Goal: Task Accomplishment & Management: Complete application form

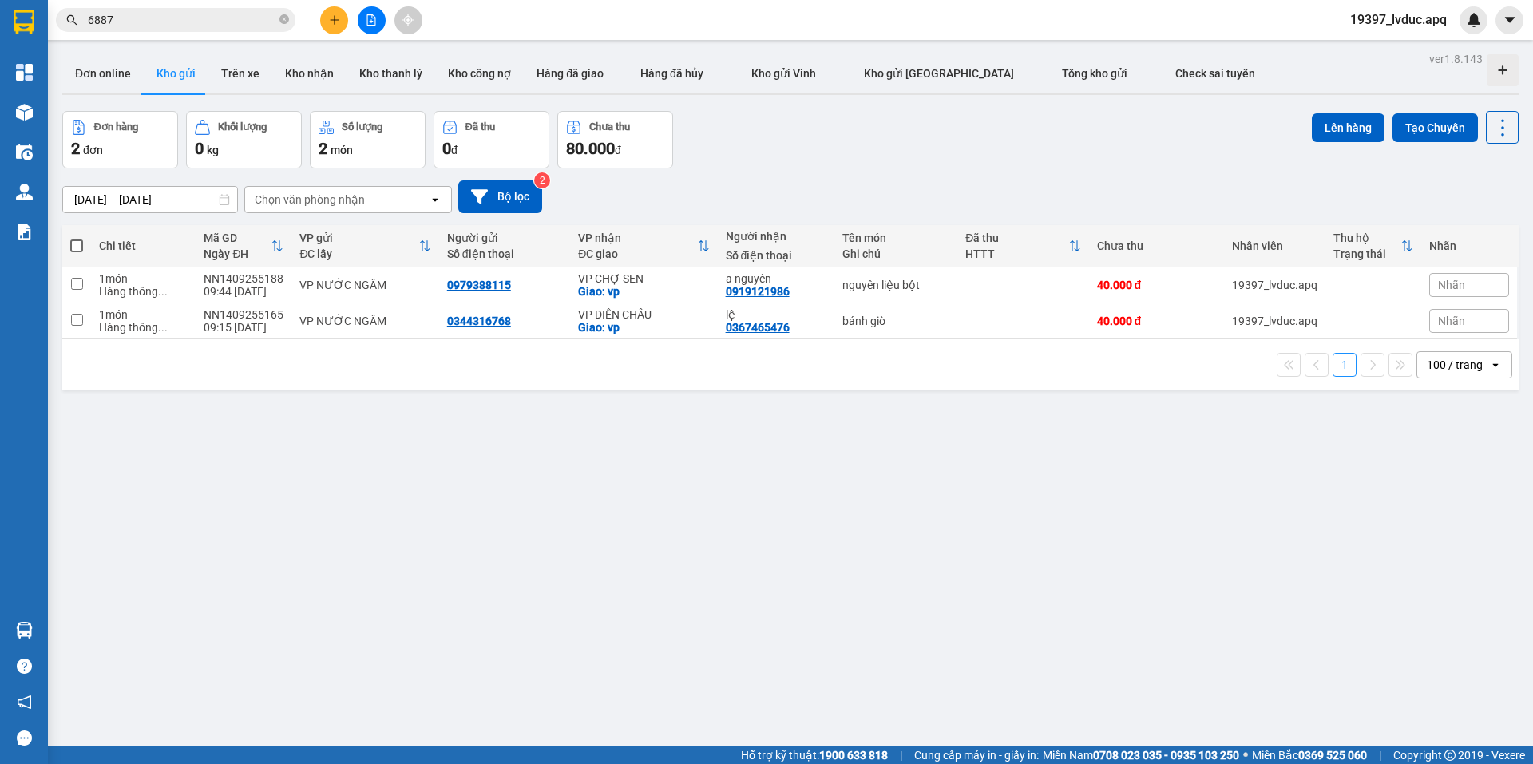
click at [322, 16] on button at bounding box center [334, 20] width 28 height 28
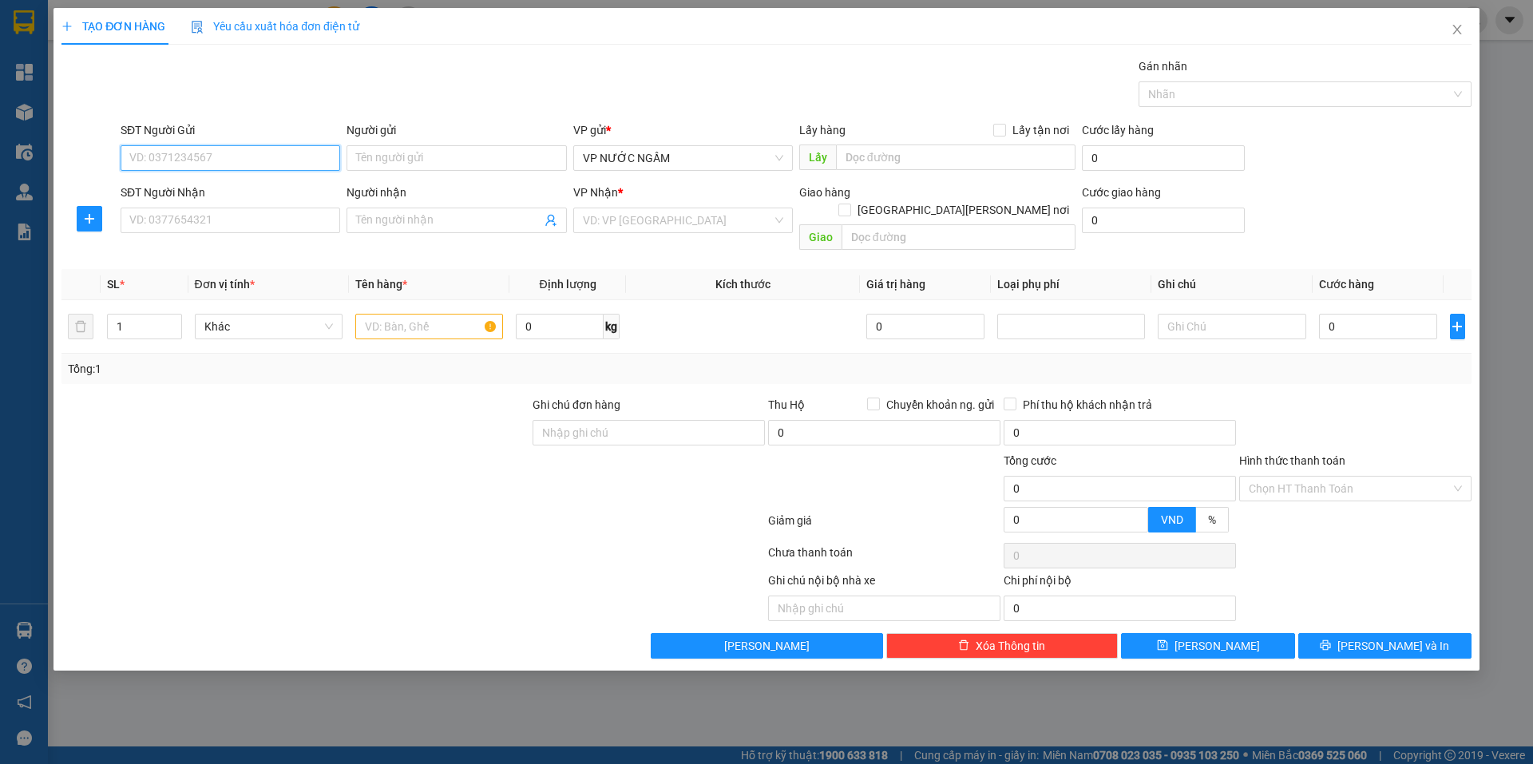
click at [308, 146] on input "SĐT Người Gửi" at bounding box center [231, 158] width 220 height 26
paste input "0966597496"
type input "0966597496"
click at [272, 212] on input "SĐT Người Nhận" at bounding box center [231, 221] width 220 height 26
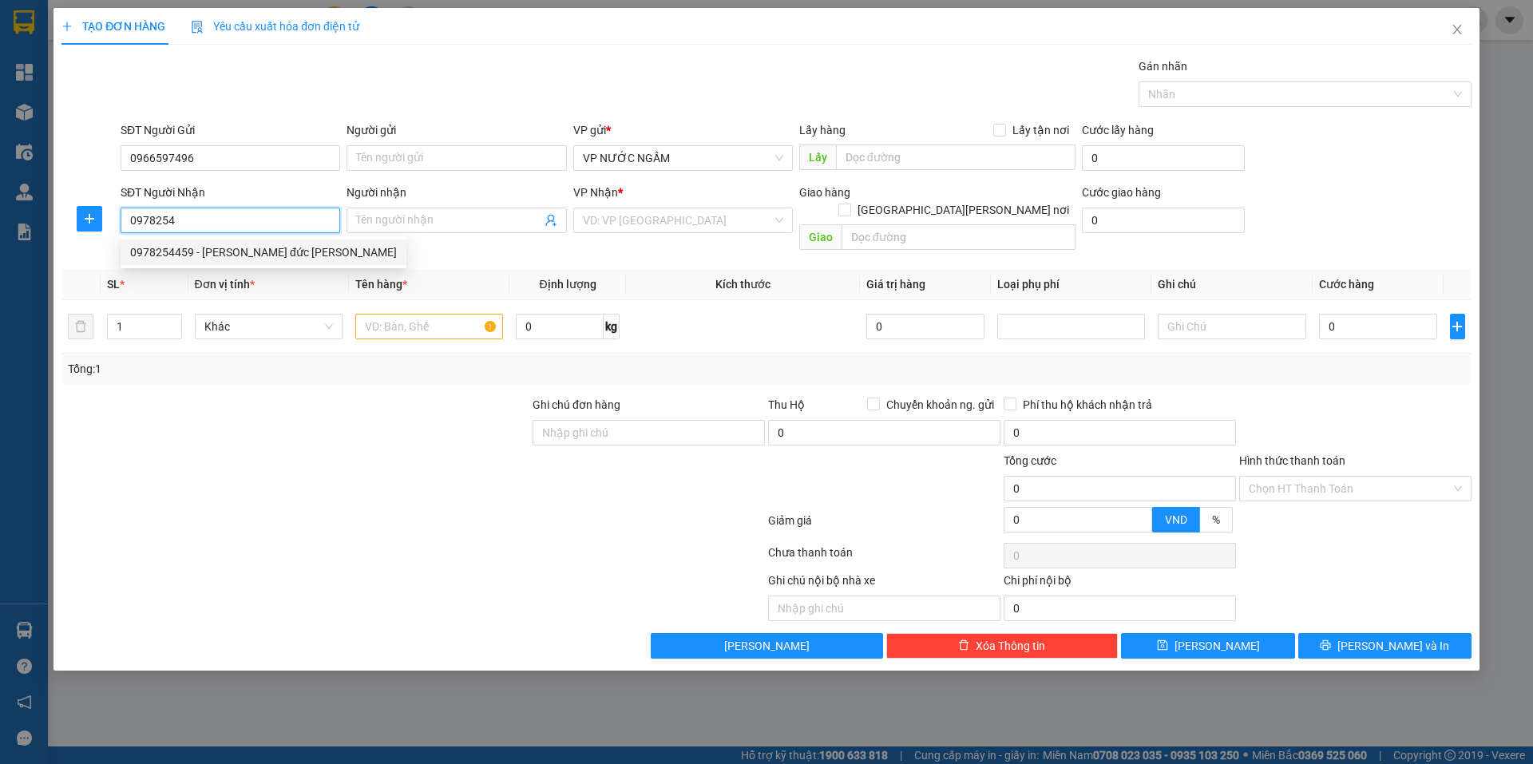
click at [194, 254] on div "0978254459 - [PERSON_NAME] đức [PERSON_NAME]" at bounding box center [263, 253] width 267 height 18
type input "0978254459"
type input "[PERSON_NAME] đức [PERSON_NAME]"
checkbox input "true"
type input "105 an [PERSON_NAME]"
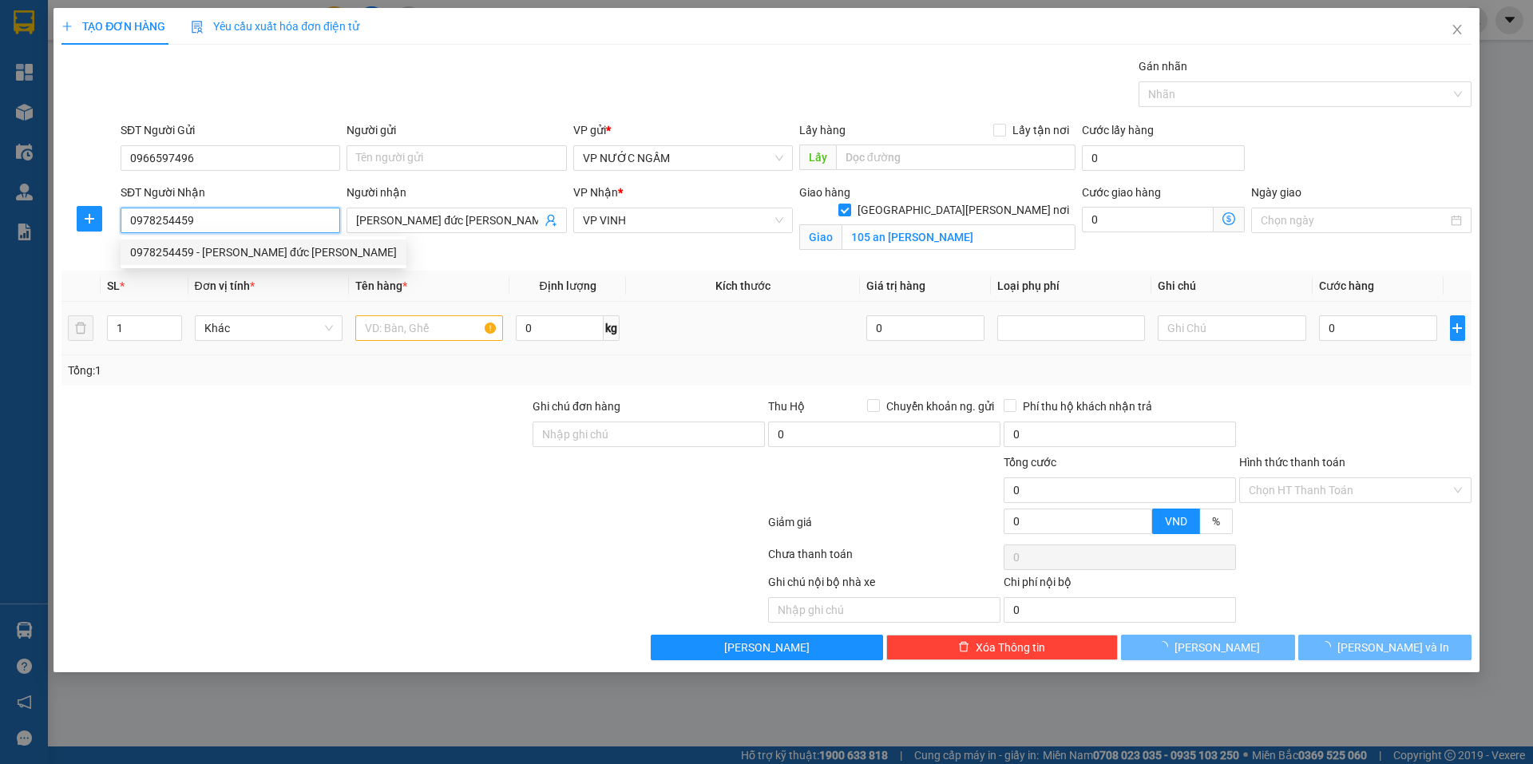
type input "0978254459"
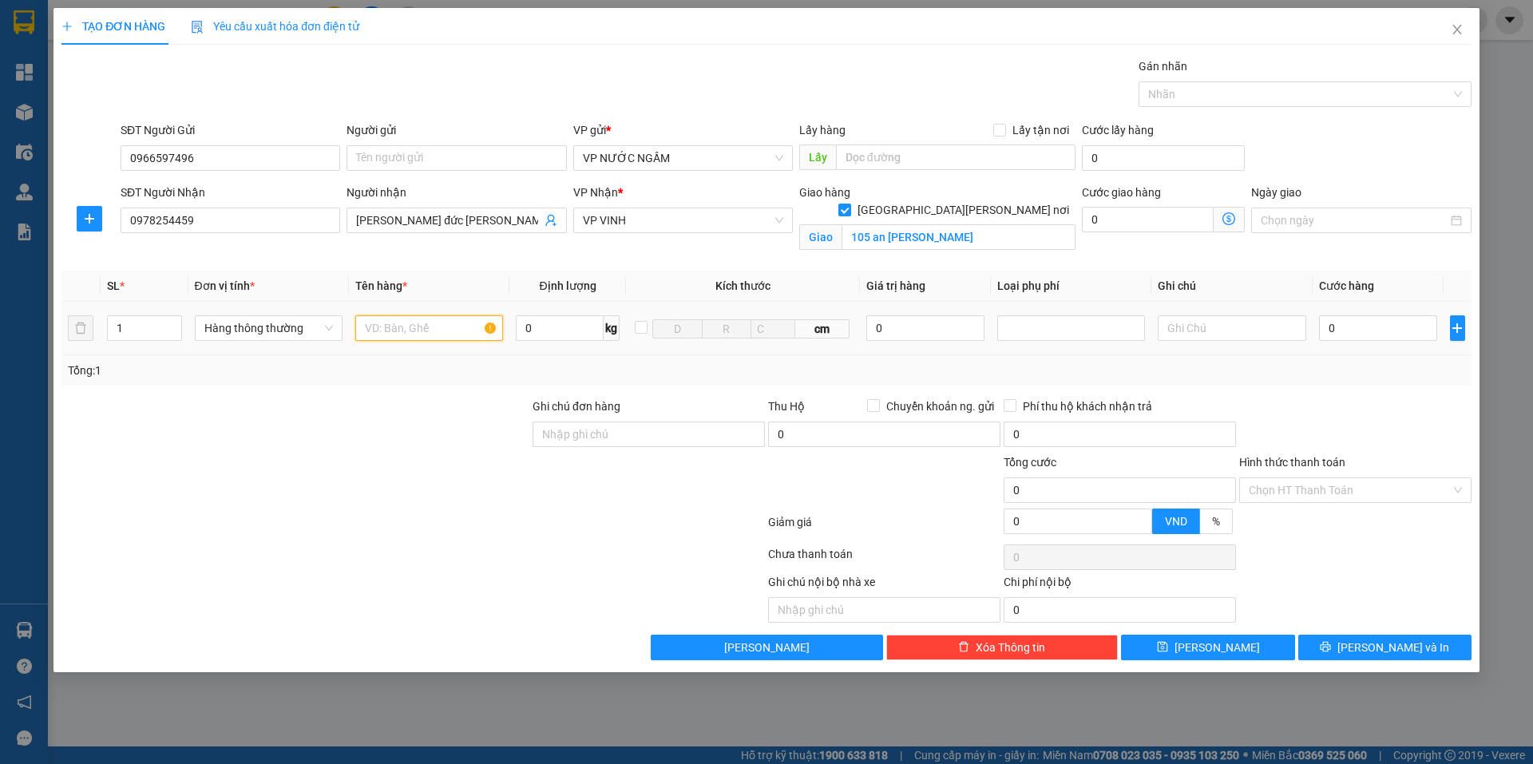
click at [399, 335] on input "text" at bounding box center [429, 328] width 148 height 26
type input "cá"
click at [1372, 317] on input "0" at bounding box center [1378, 328] width 119 height 26
type input "6"
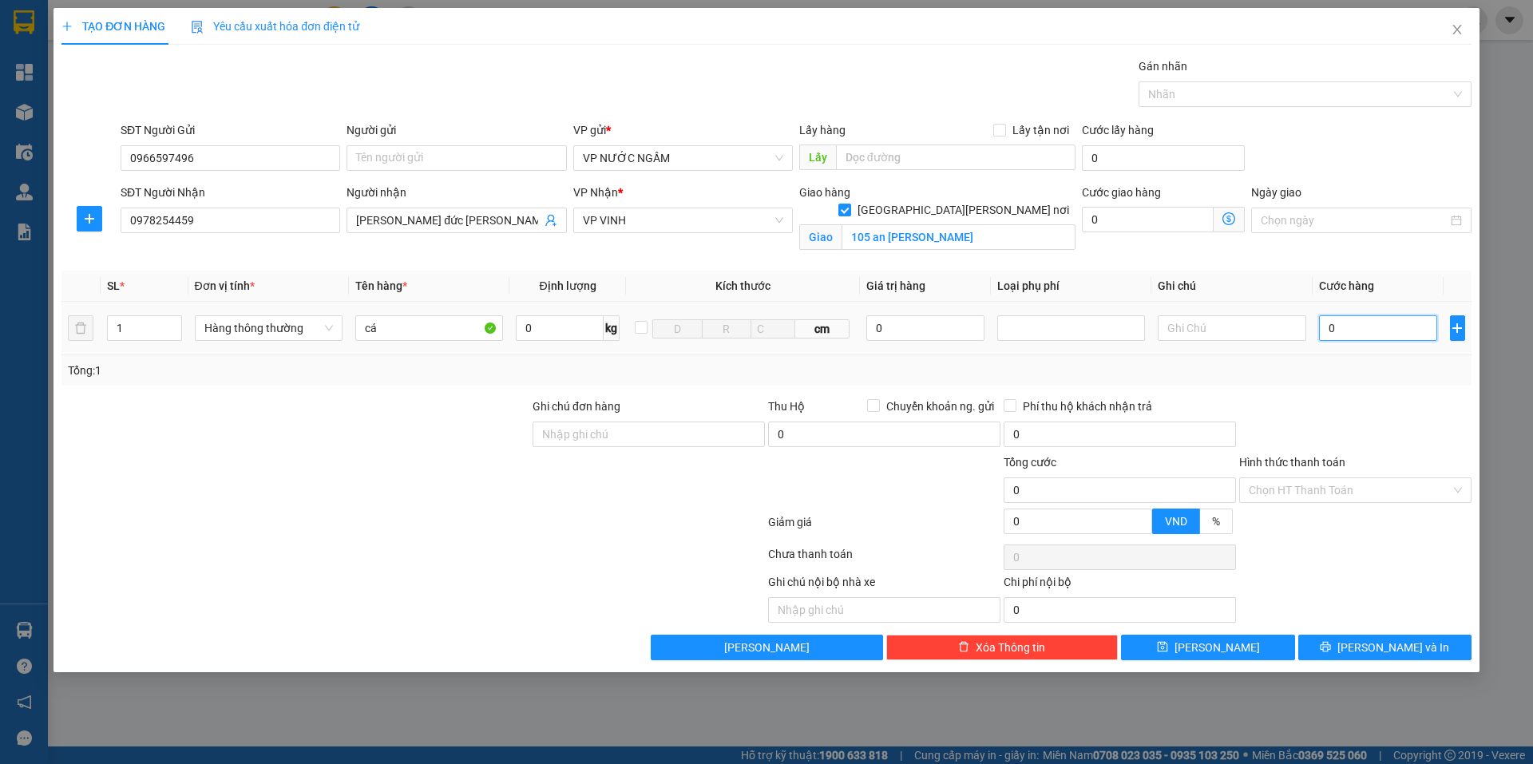
type input "6"
type input "60"
type input "60.000"
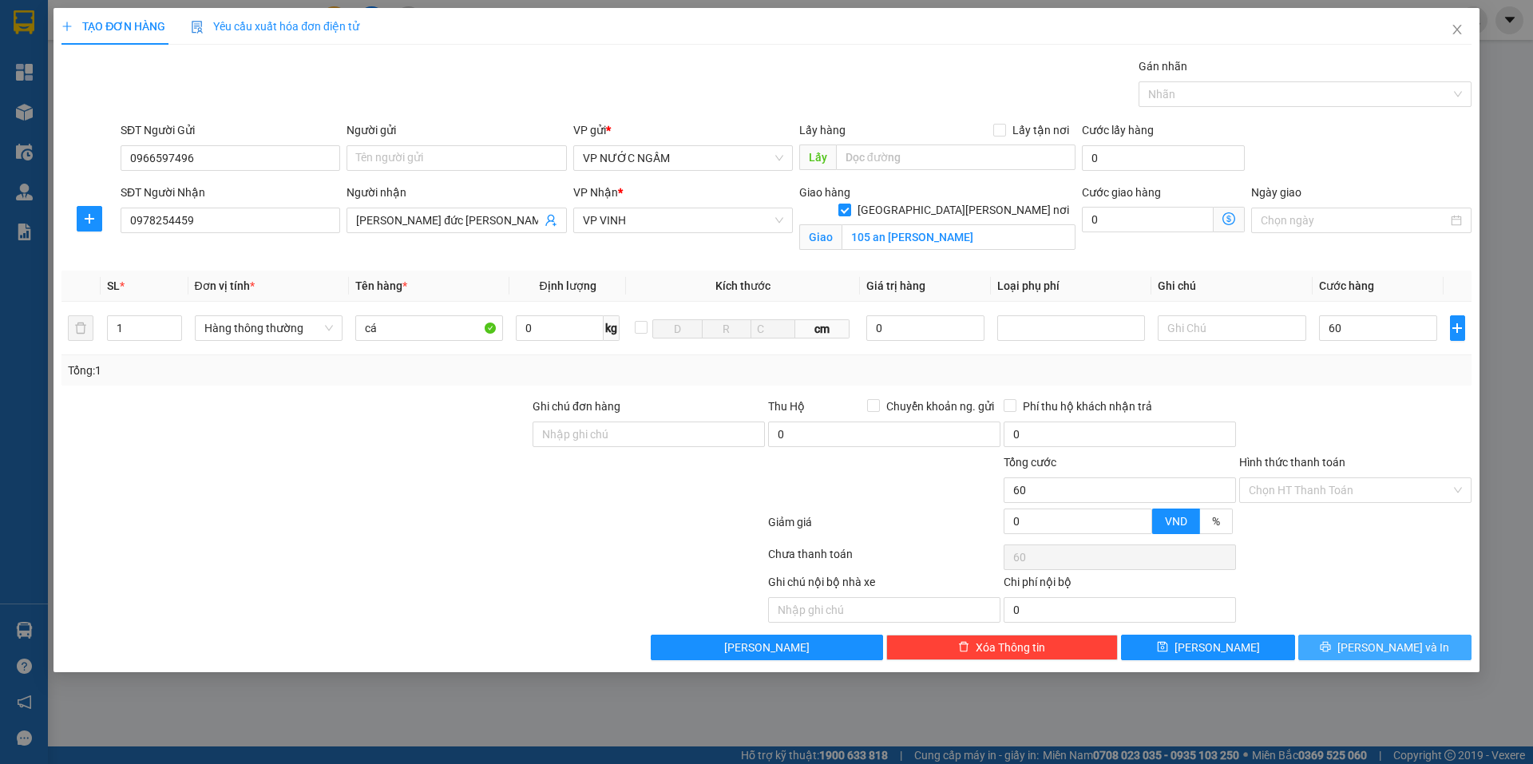
type input "60.000"
click at [1404, 641] on span "[PERSON_NAME] và In" at bounding box center [1394, 648] width 112 height 18
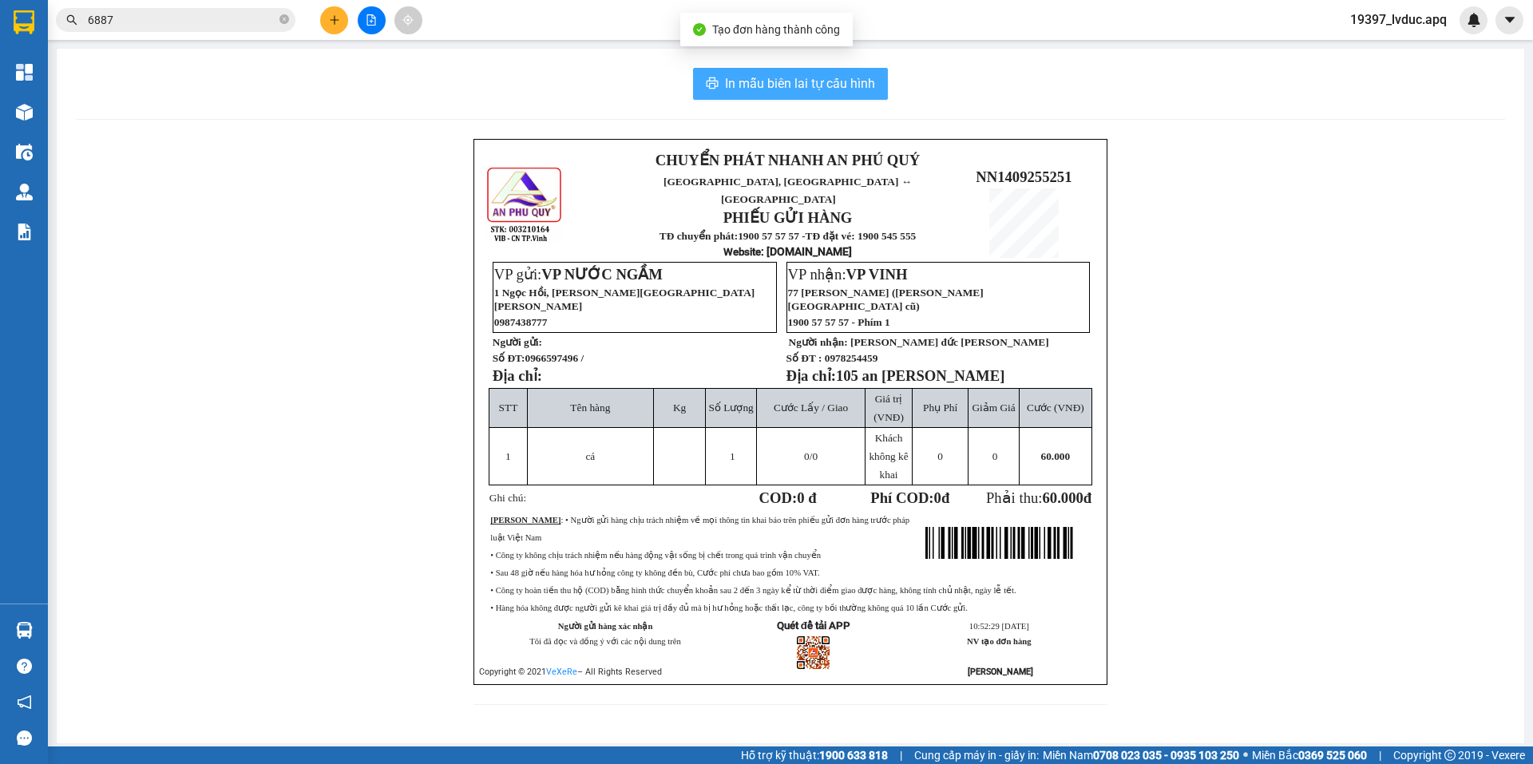
click at [839, 80] on span "In mẫu biên lai tự cấu hình" at bounding box center [800, 83] width 150 height 20
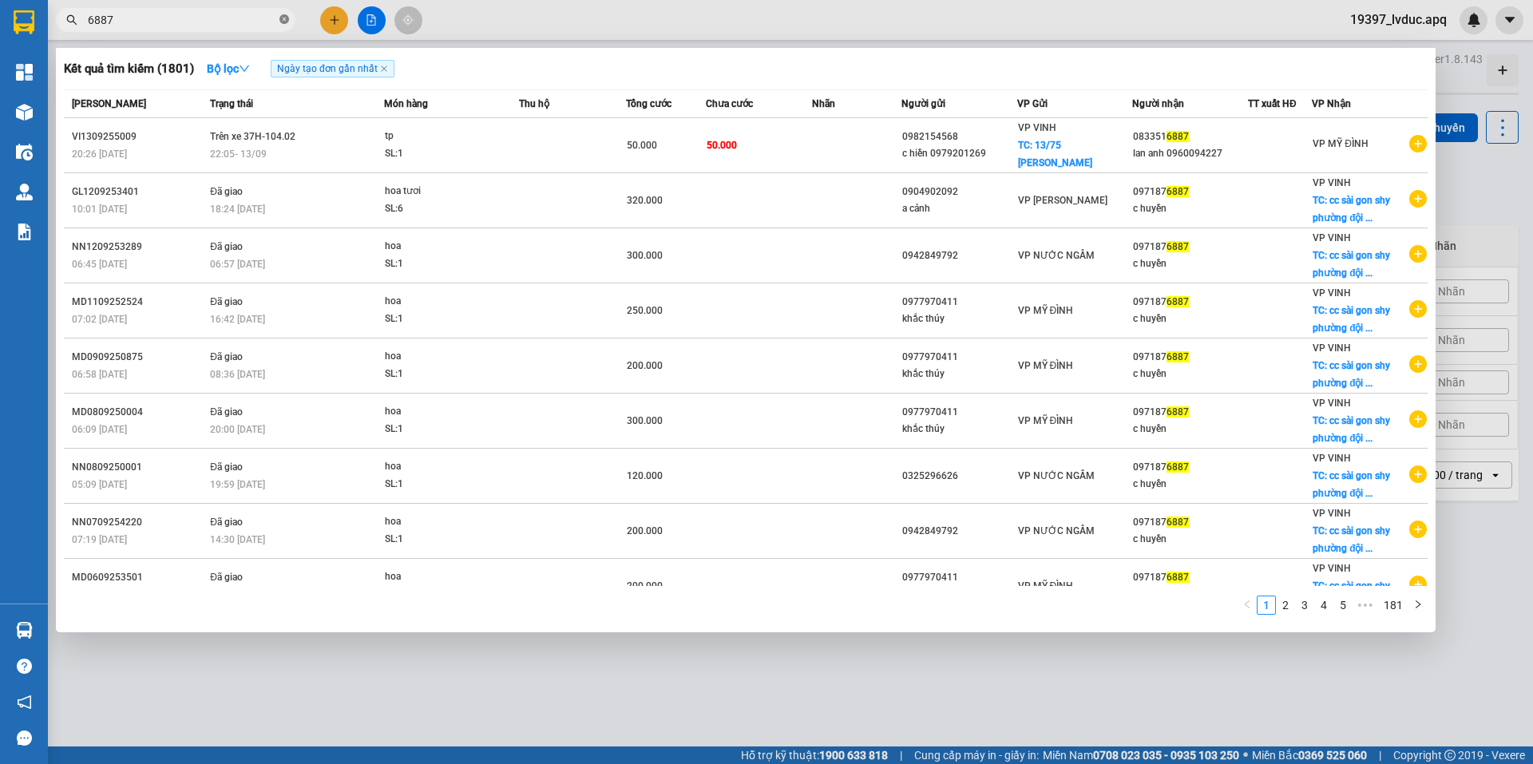
click at [283, 18] on icon "close-circle" at bounding box center [284, 19] width 10 height 10
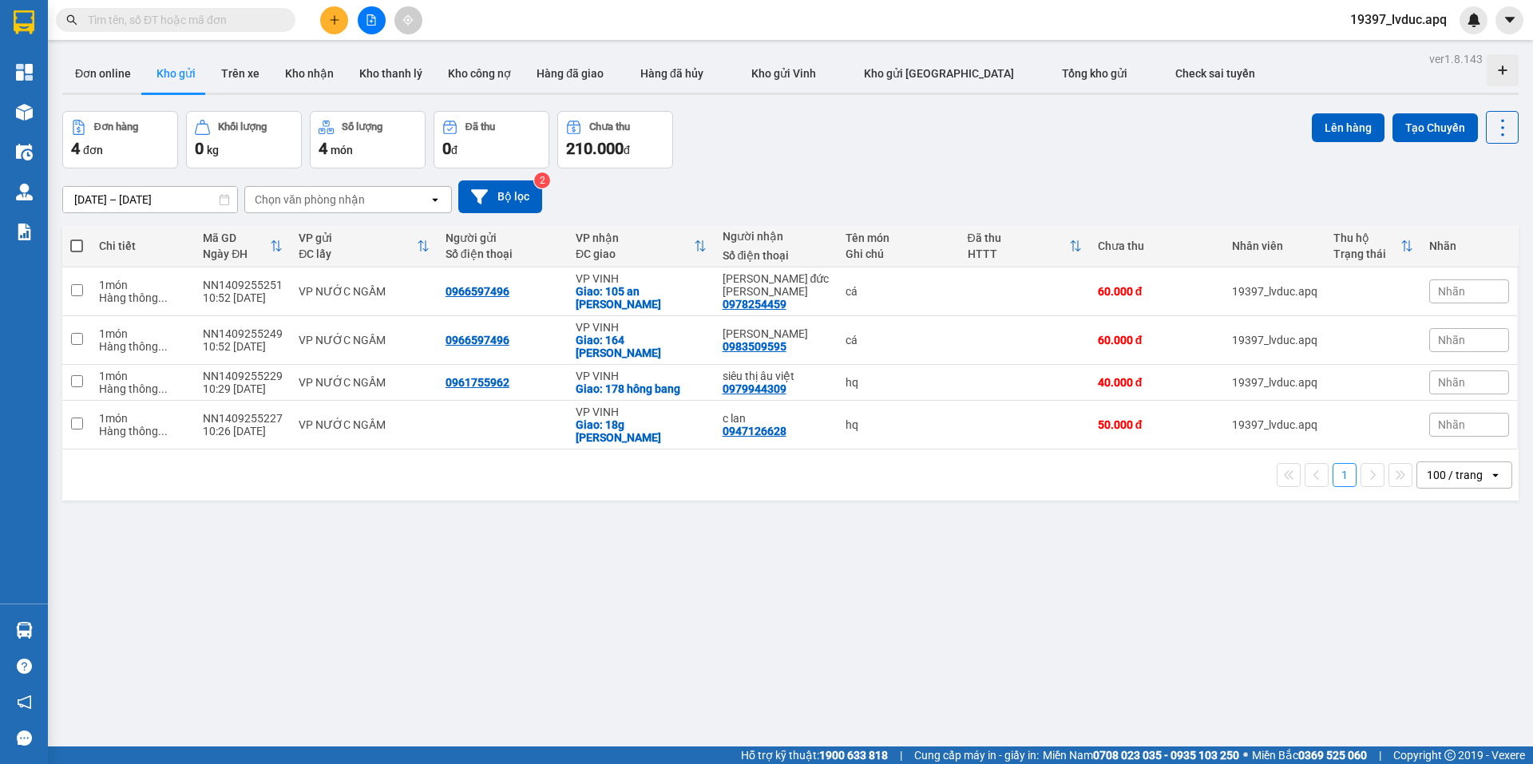
click at [250, 10] on span at bounding box center [176, 20] width 240 height 24
click at [257, 12] on input "text" at bounding box center [182, 20] width 188 height 18
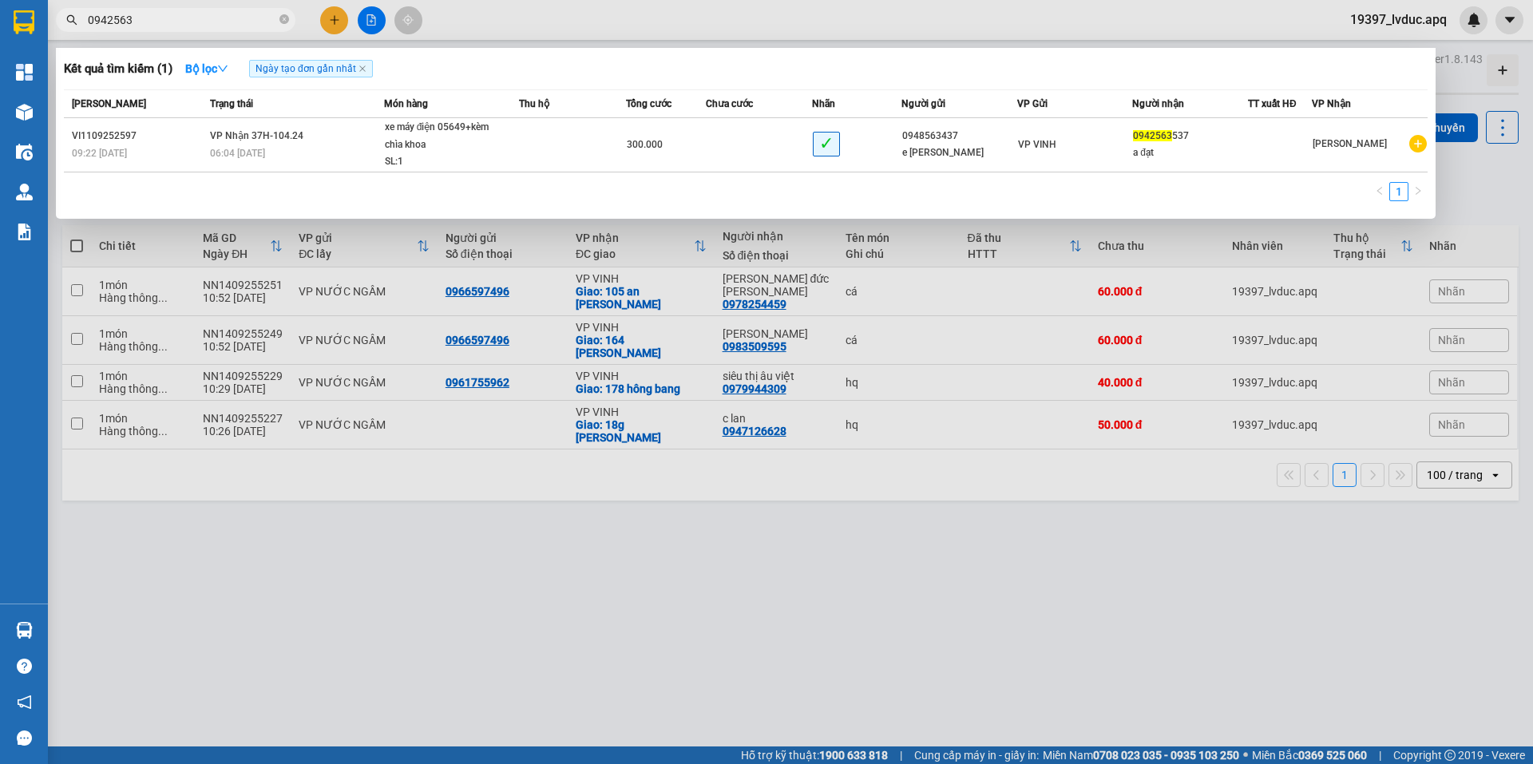
type input "0942563"
click at [544, 26] on div at bounding box center [766, 382] width 1533 height 764
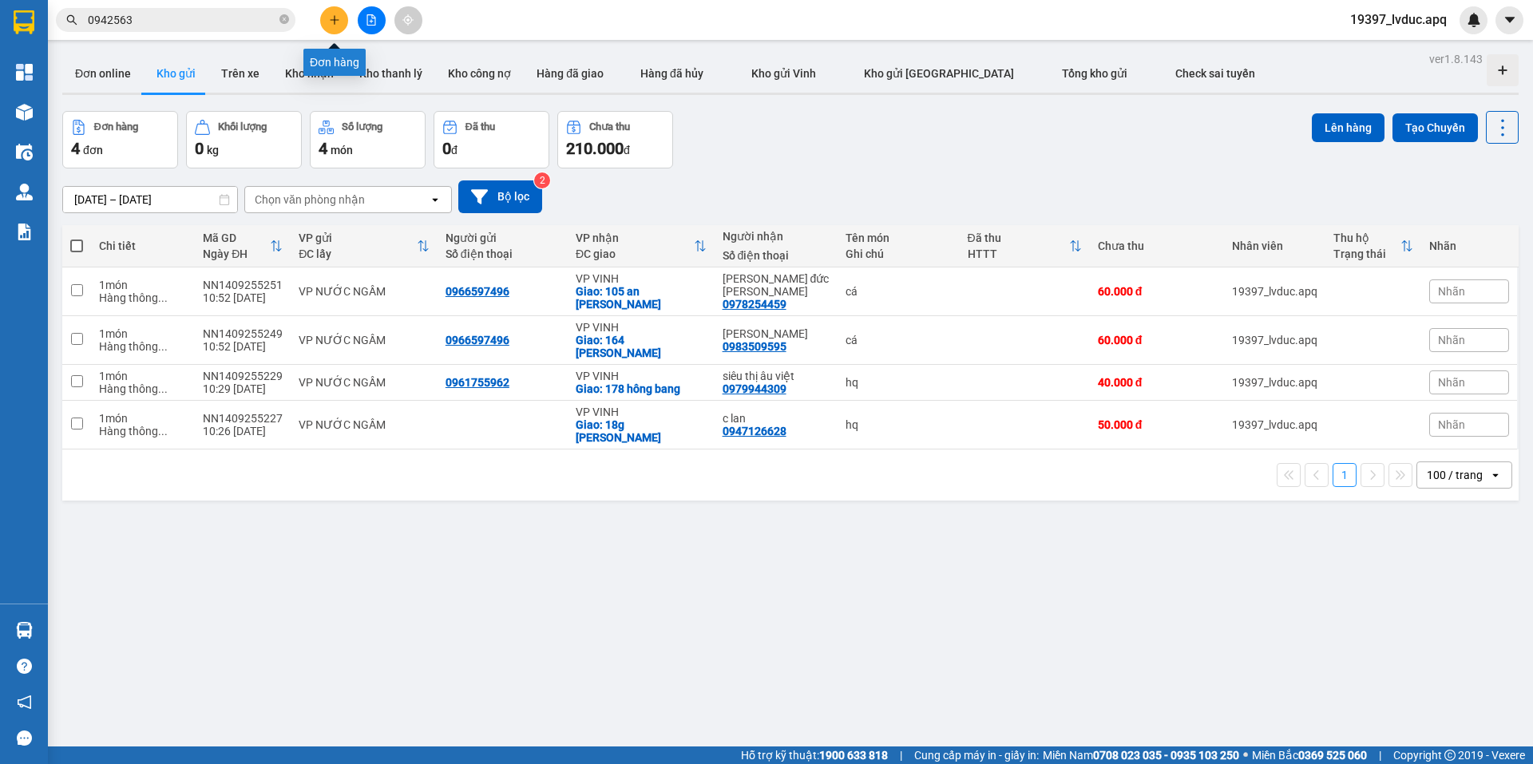
click at [339, 22] on icon "plus" at bounding box center [334, 19] width 11 height 11
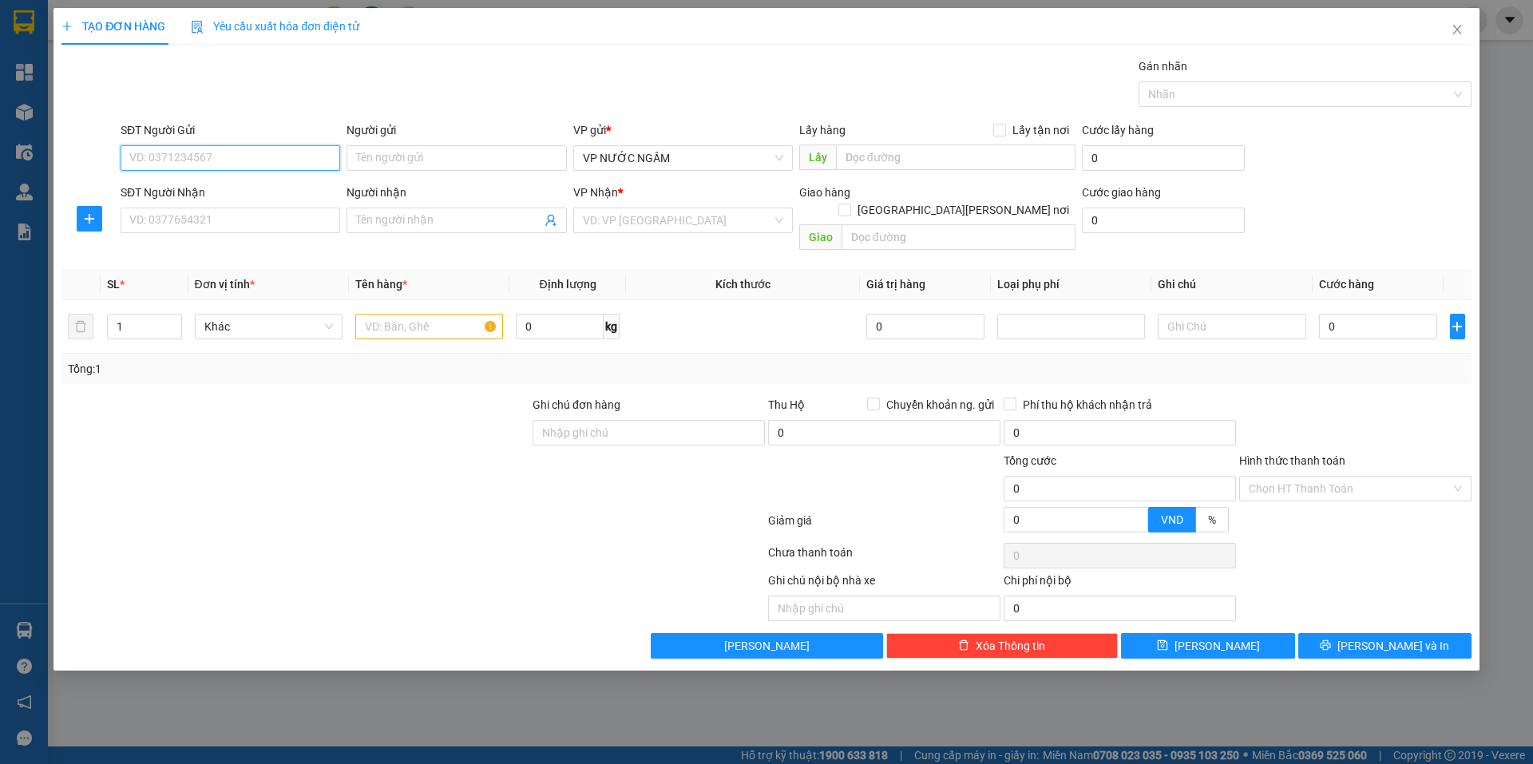
click at [317, 158] on input "SĐT Người Gửi" at bounding box center [231, 158] width 220 height 26
click at [161, 159] on input "0986853" at bounding box center [231, 158] width 220 height 26
click at [196, 201] on div "0986353428" at bounding box center [231, 190] width 220 height 26
type input "0986353428"
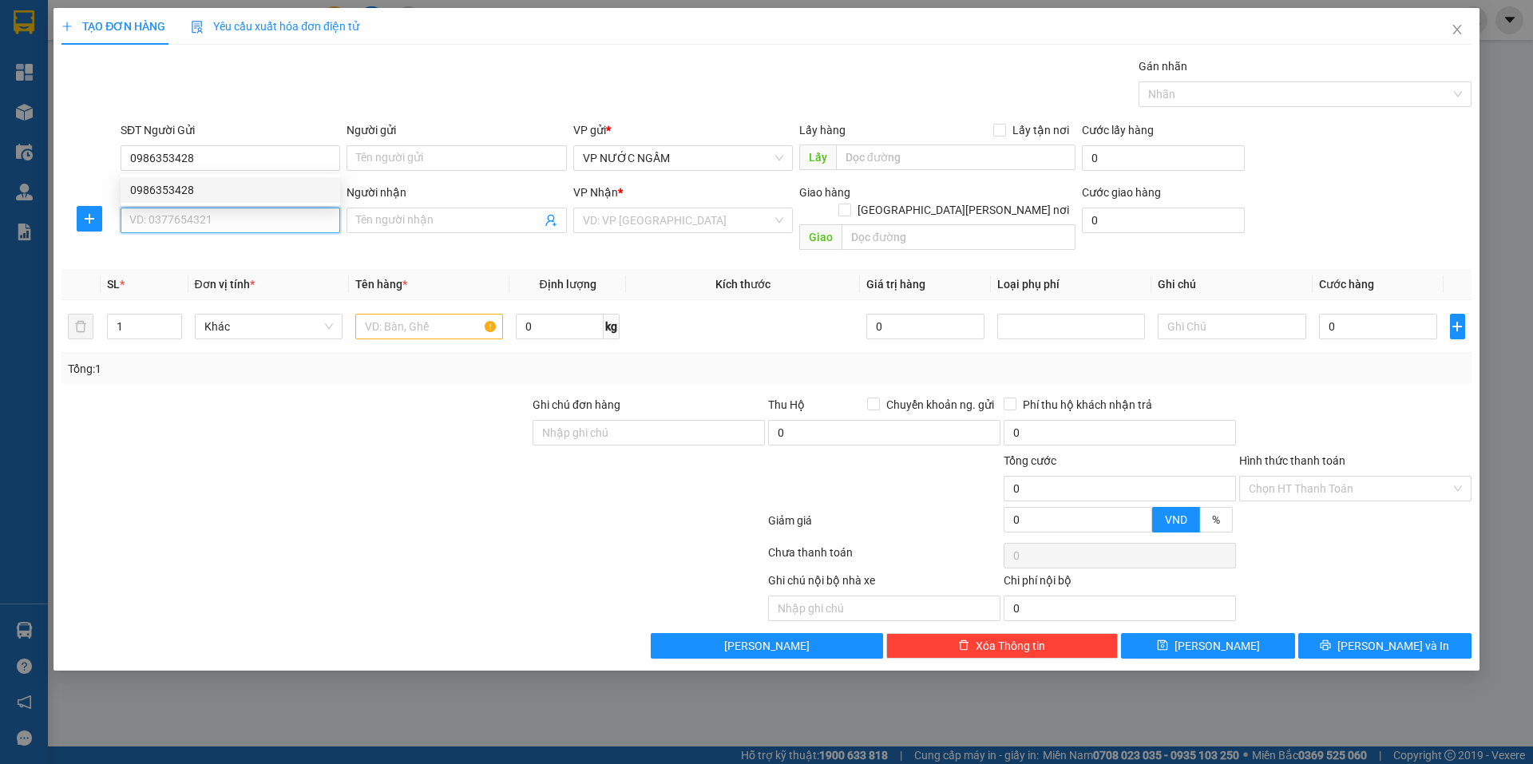
click at [202, 221] on input "SĐT Người Nhận" at bounding box center [231, 221] width 220 height 26
click at [183, 252] on div "0975848636 - c thúy" at bounding box center [230, 253] width 200 height 18
type input "0975848636"
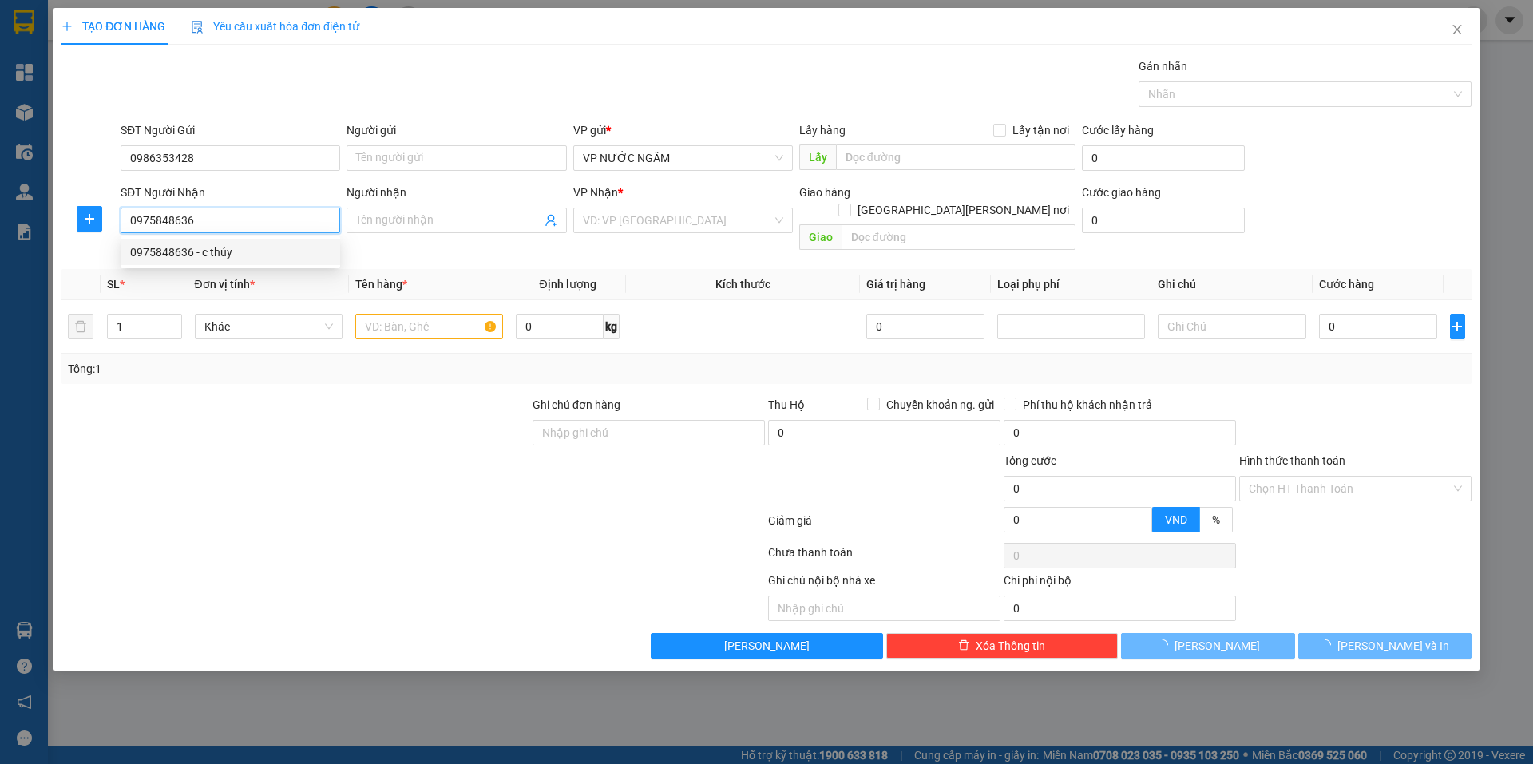
type input "c thúy"
checkbox input "true"
type input "159 [PERSON_NAME]"
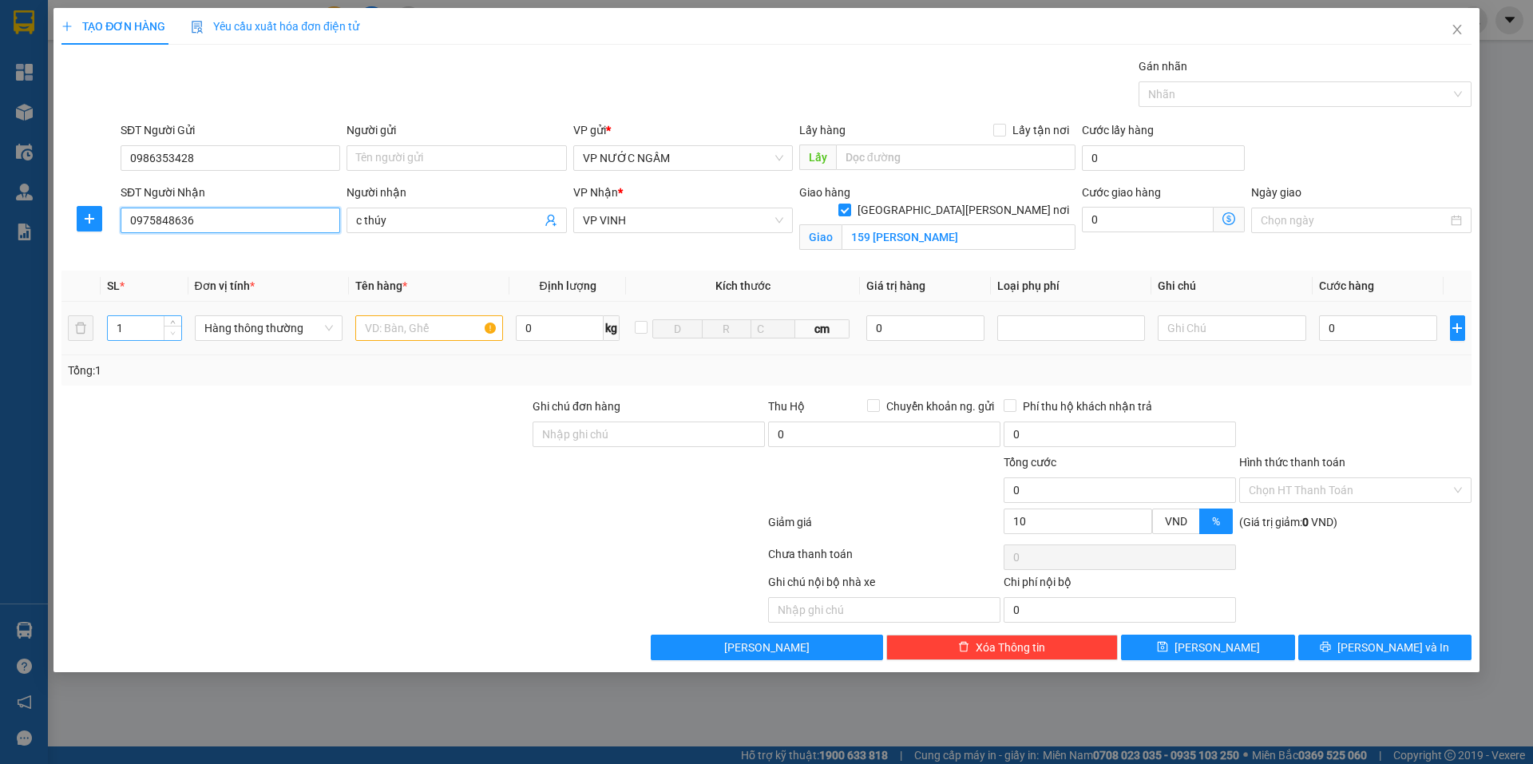
type input "10"
type input "0975848636"
click at [175, 317] on span "Increase Value" at bounding box center [173, 323] width 18 height 14
type input "3"
click at [175, 317] on span "Increase Value" at bounding box center [173, 323] width 18 height 14
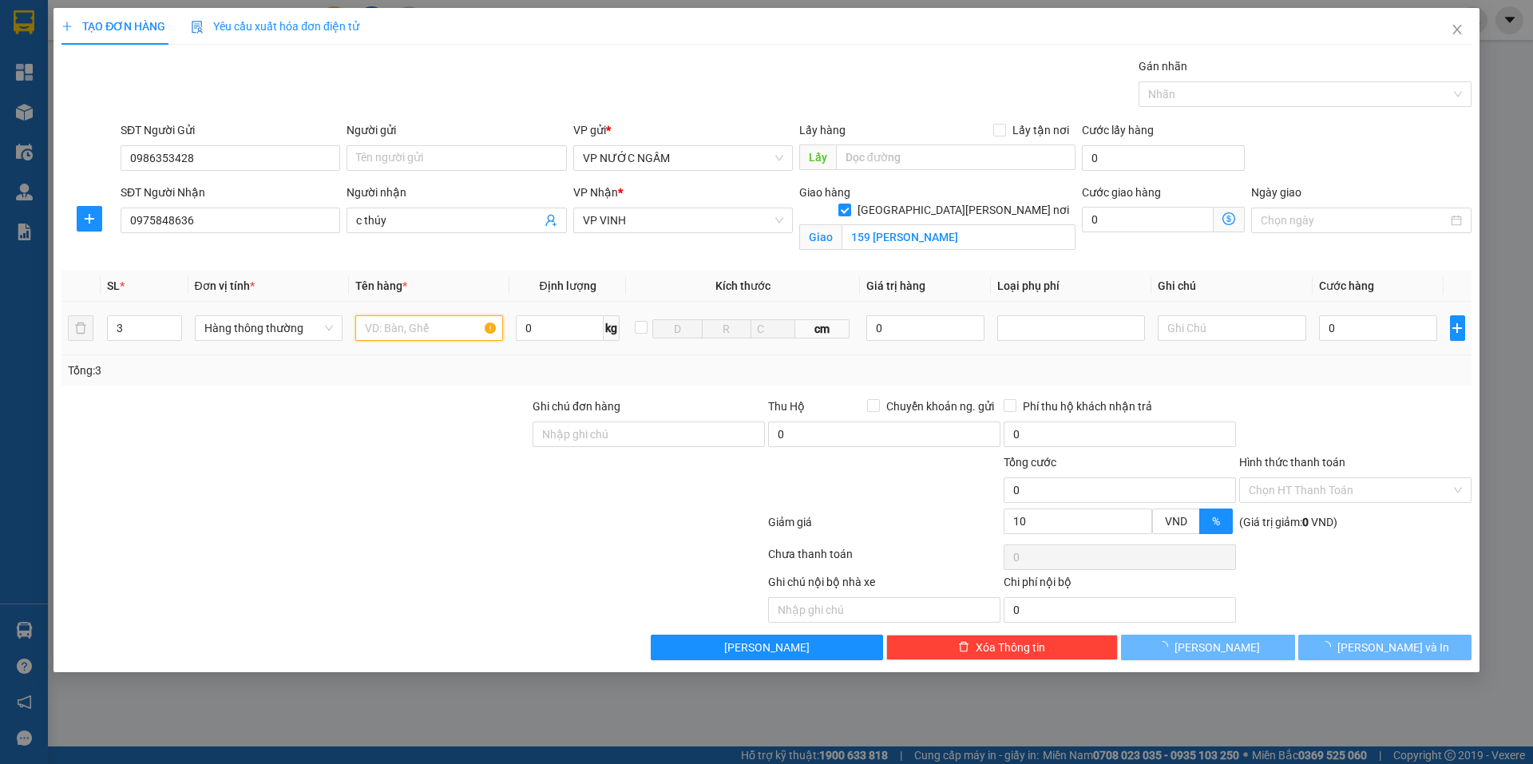
click at [379, 335] on input "text" at bounding box center [429, 328] width 148 height 26
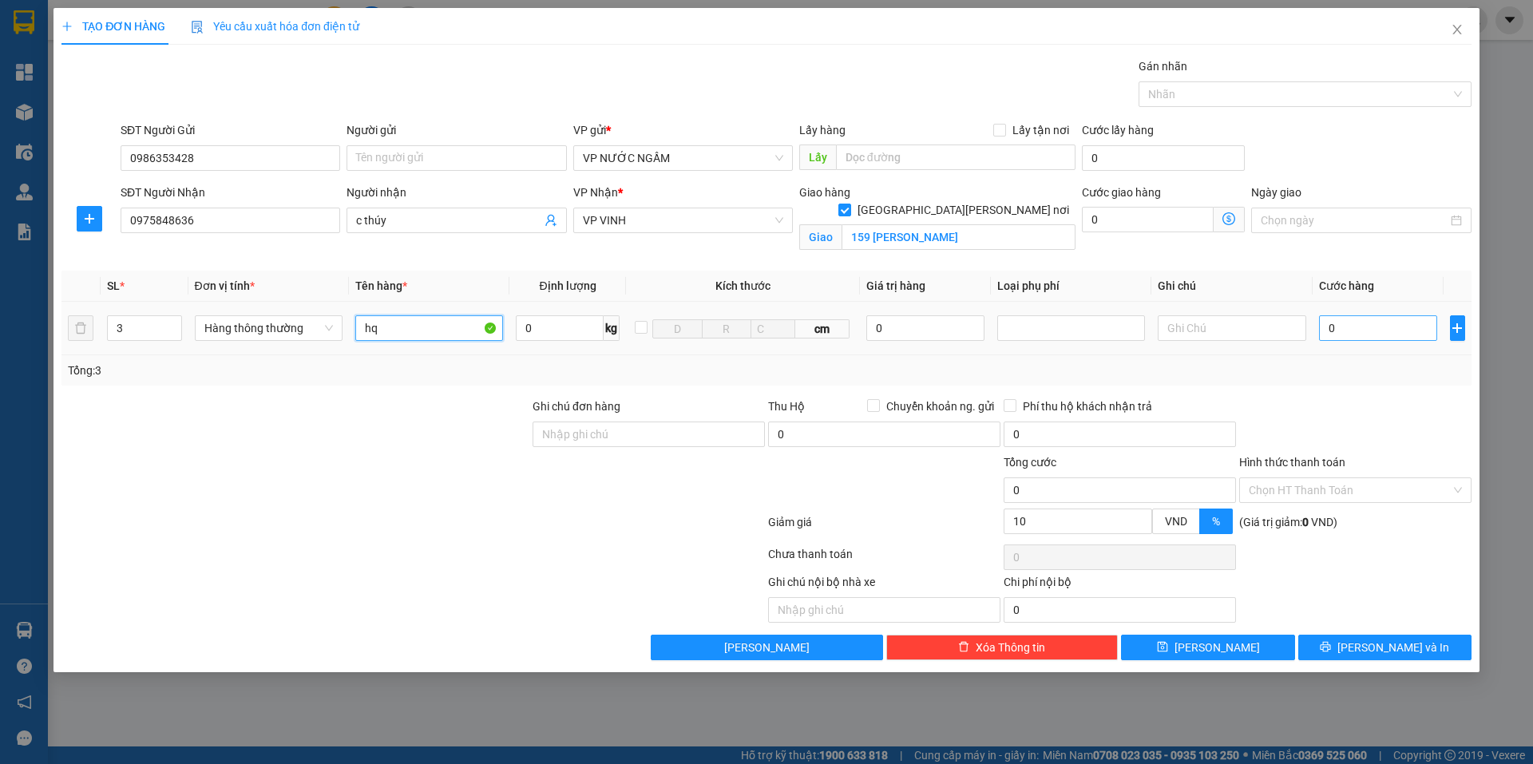
type input "hq"
drag, startPoint x: 1366, startPoint y: 318, endPoint x: 1344, endPoint y: 321, distance: 22.6
click at [1364, 318] on input "0" at bounding box center [1378, 328] width 119 height 26
type input "1"
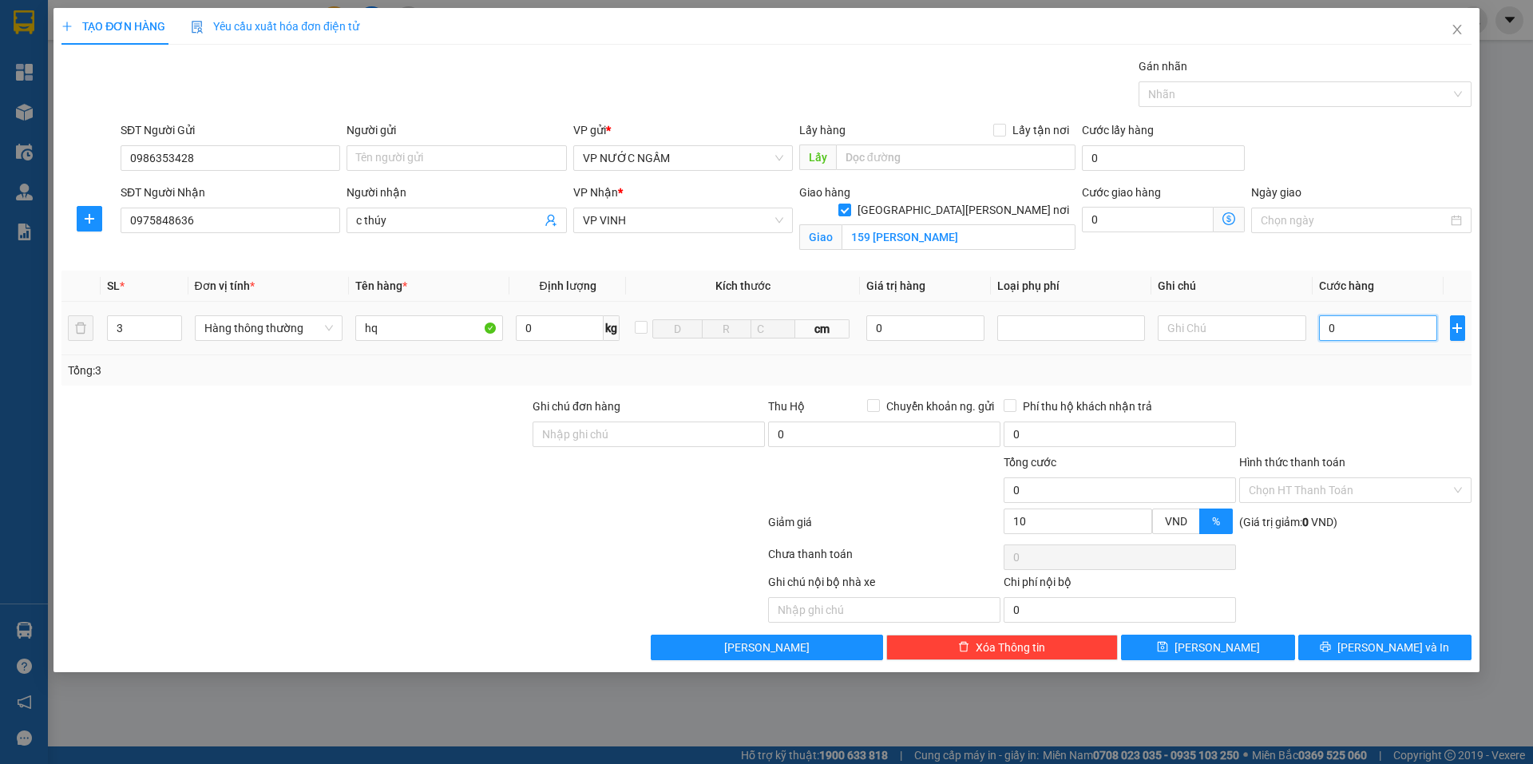
type input "1"
type input "12"
type input "120"
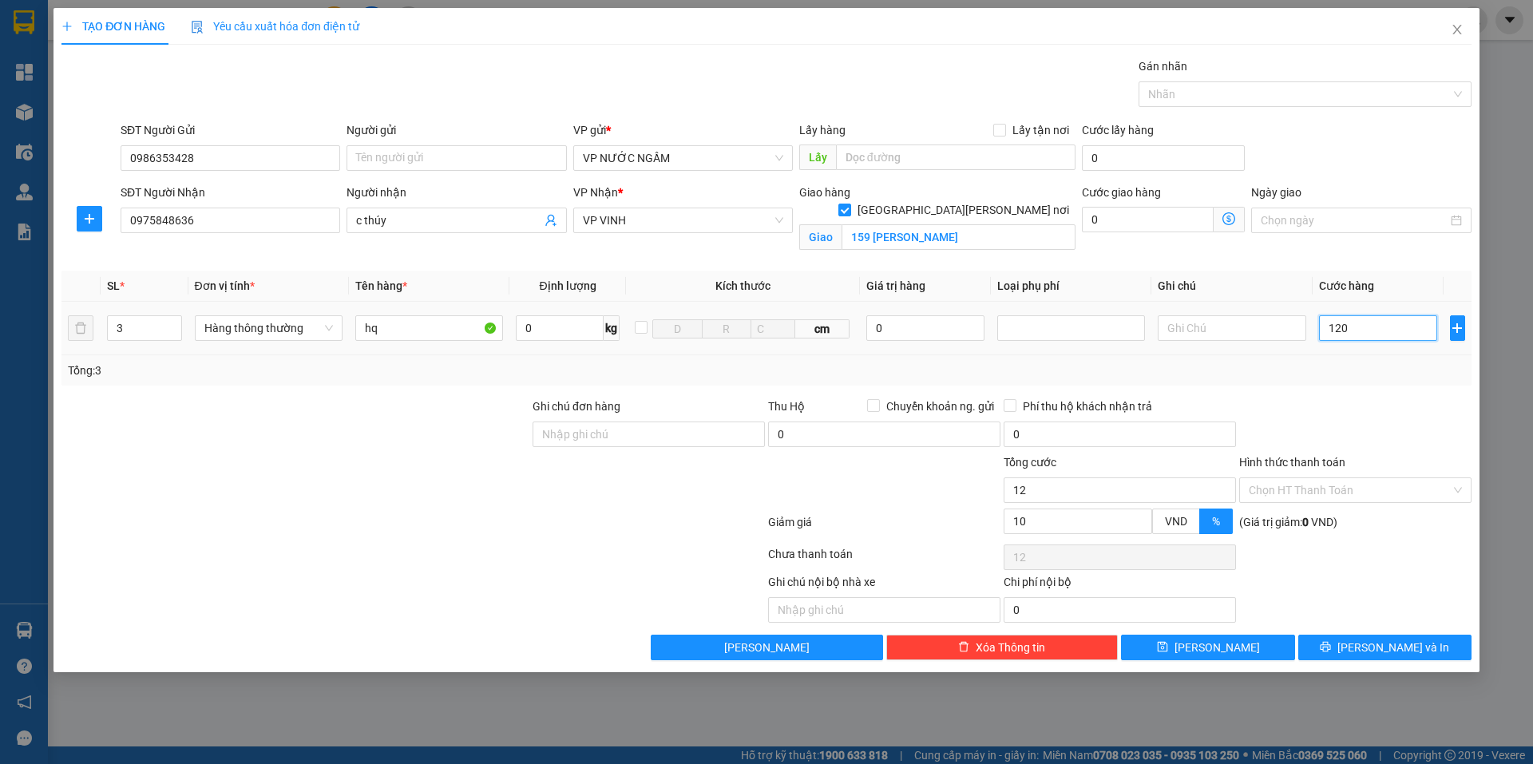
type input "120"
type input "120.000"
type input "108.000"
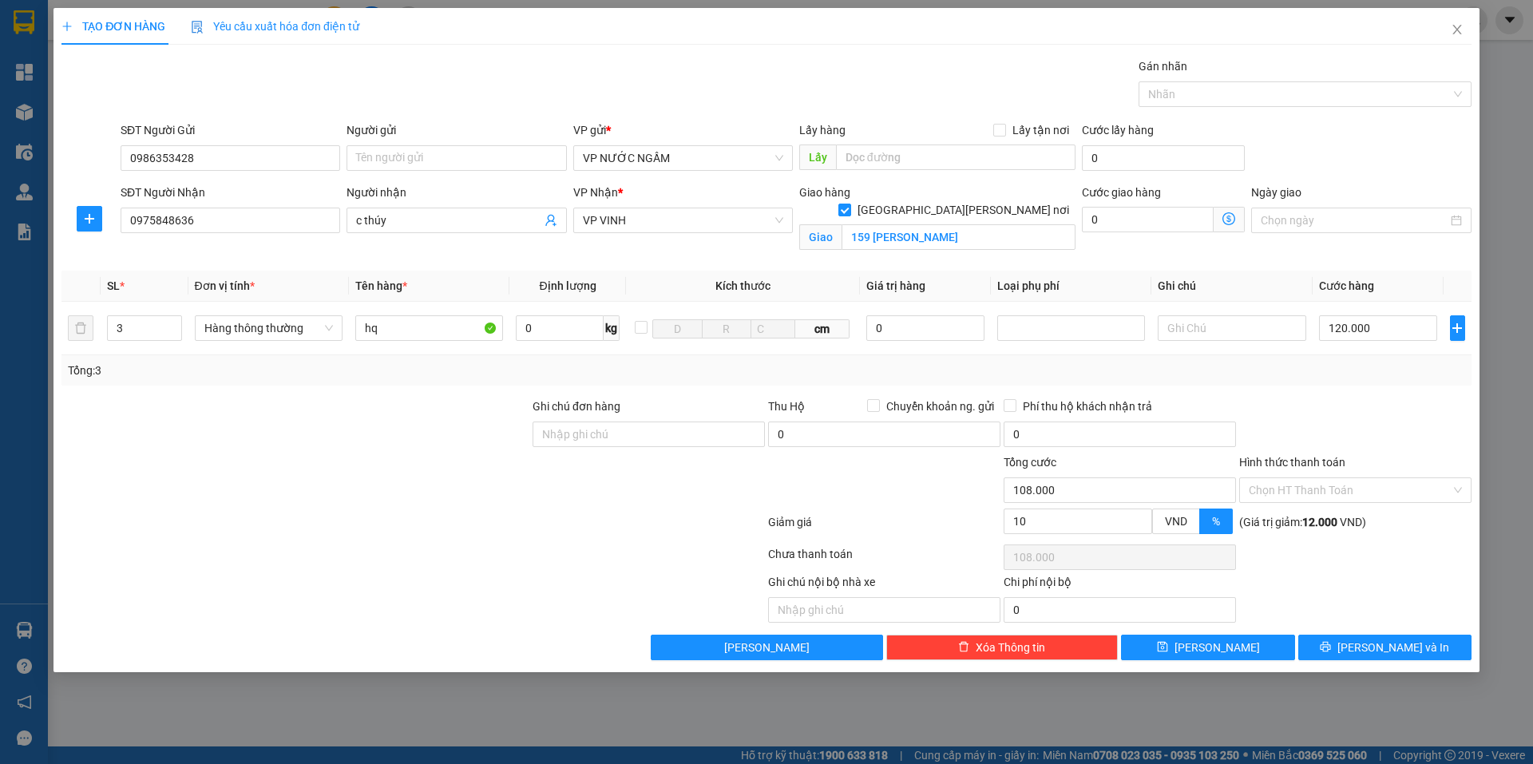
click at [1330, 436] on div at bounding box center [1356, 426] width 236 height 56
click at [1390, 648] on span "[PERSON_NAME] và In" at bounding box center [1394, 648] width 112 height 18
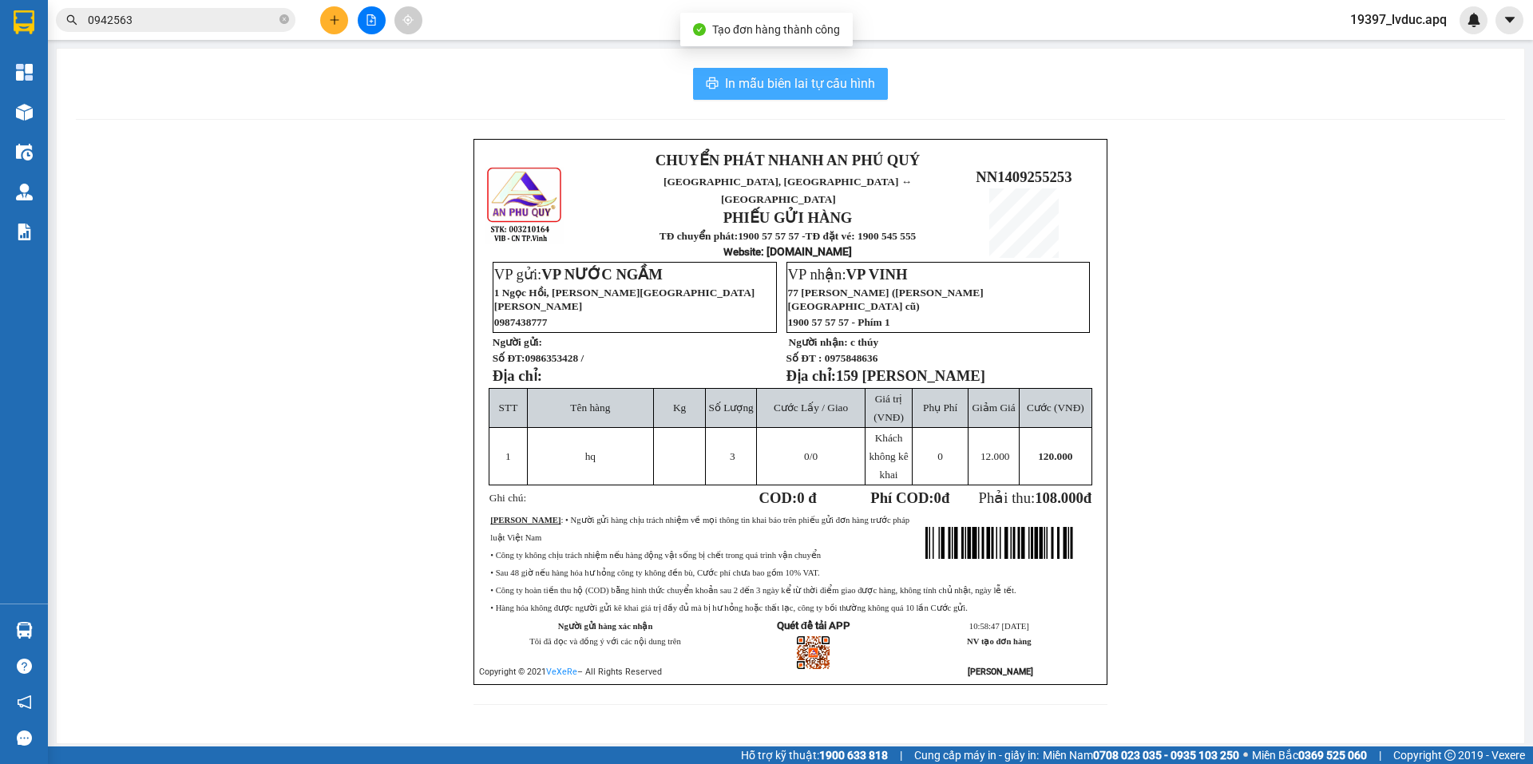
click at [863, 80] on span "In mẫu biên lai tự cấu hình" at bounding box center [800, 83] width 150 height 20
